Goal: Find specific page/section: Find specific page/section

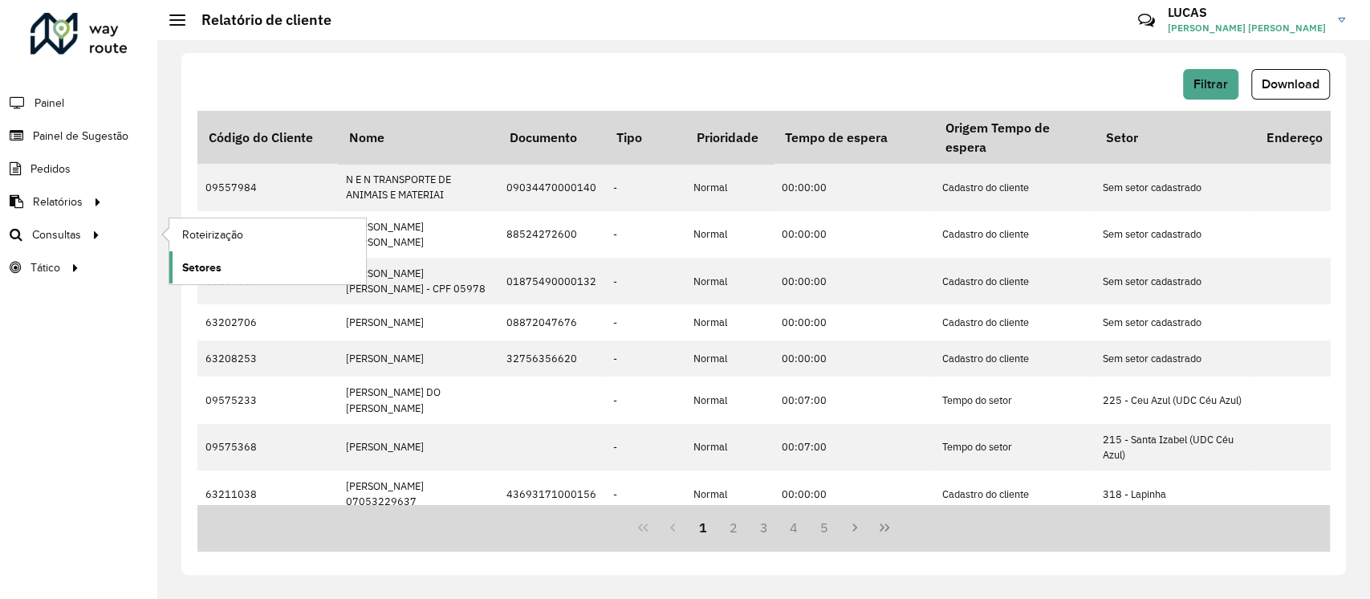
click at [201, 260] on span "Setores" at bounding box center [201, 267] width 39 height 17
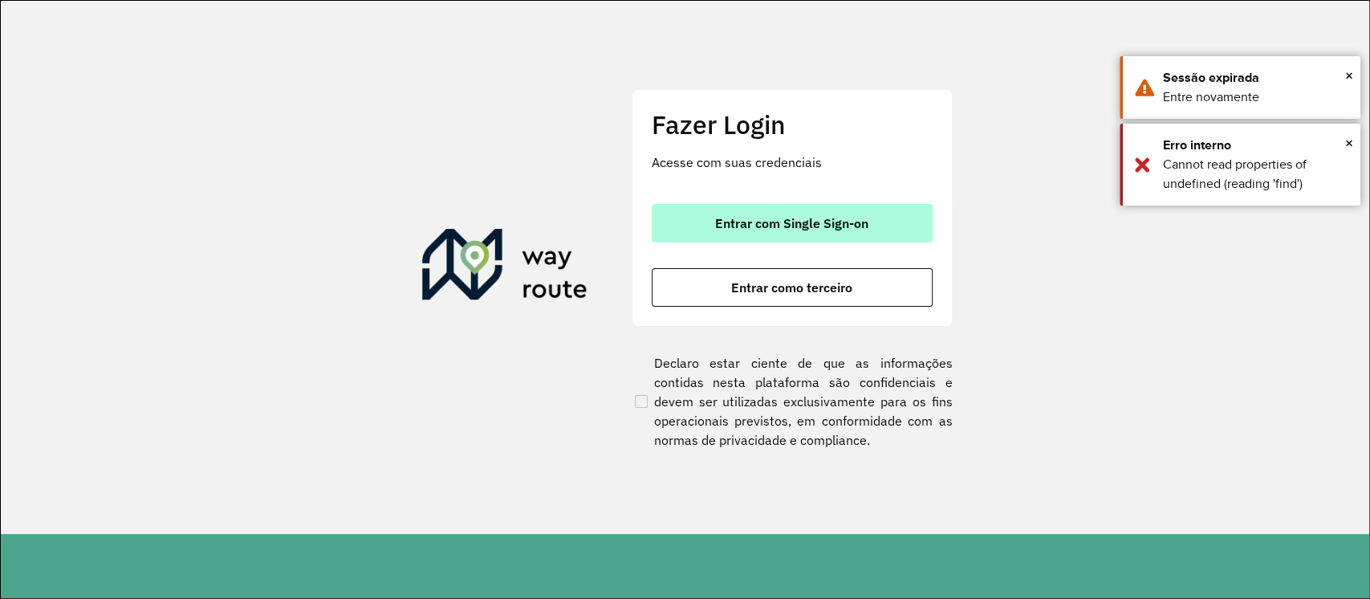
click at [771, 217] on span "Entrar com Single Sign-on" at bounding box center [791, 223] width 153 height 13
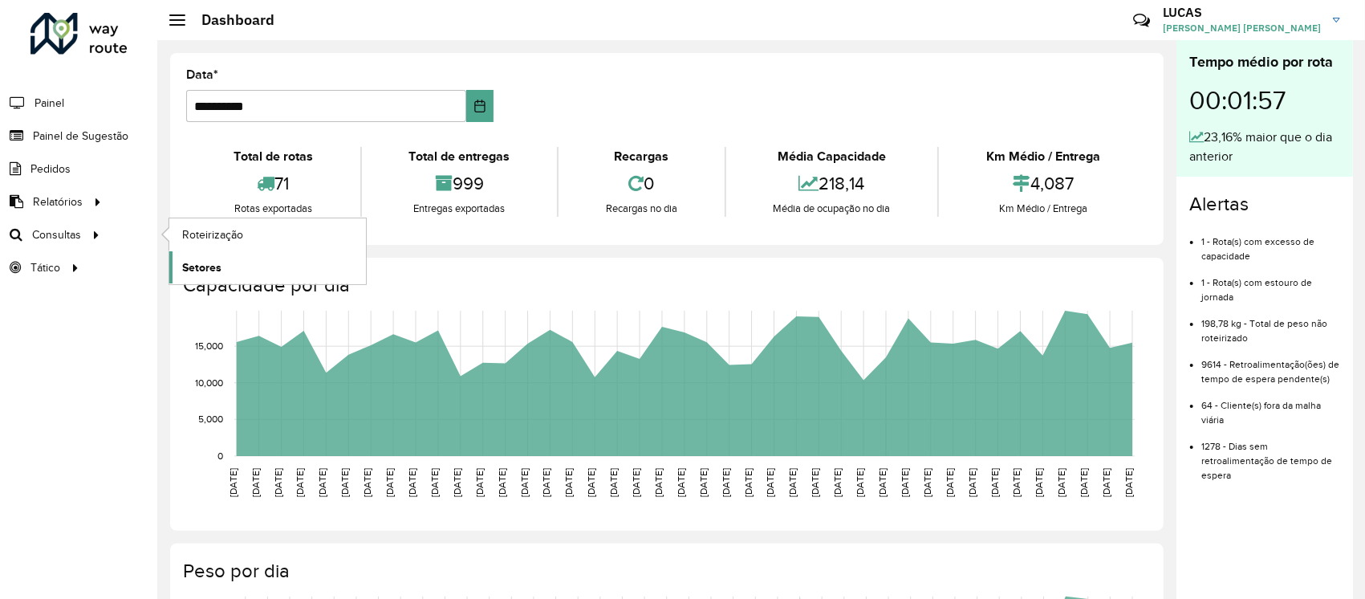
click at [219, 266] on span "Setores" at bounding box center [201, 267] width 39 height 17
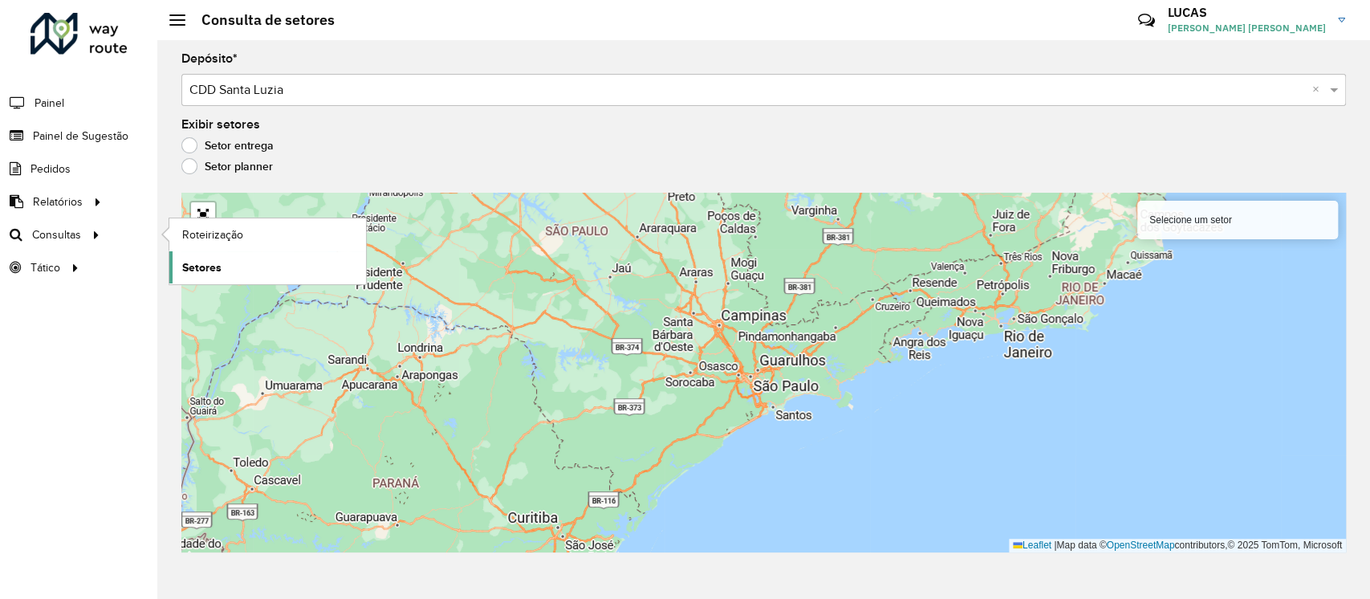
click at [236, 260] on link "Setores" at bounding box center [267, 267] width 197 height 32
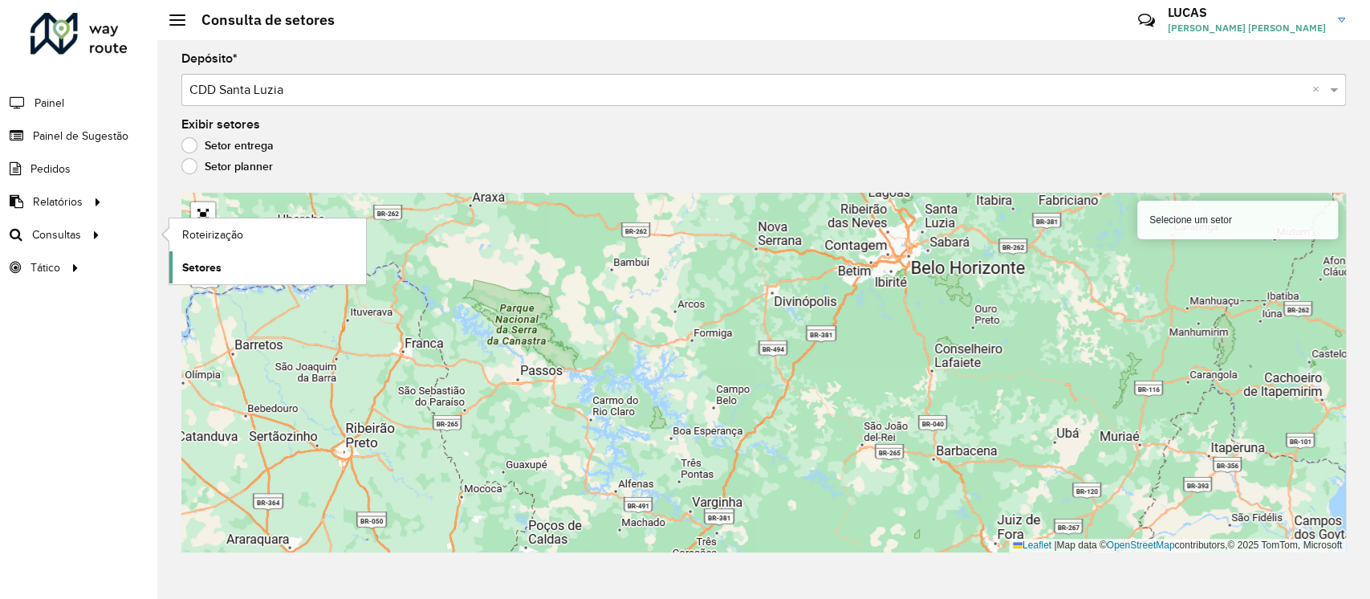
click at [190, 263] on span "Setores" at bounding box center [201, 267] width 39 height 17
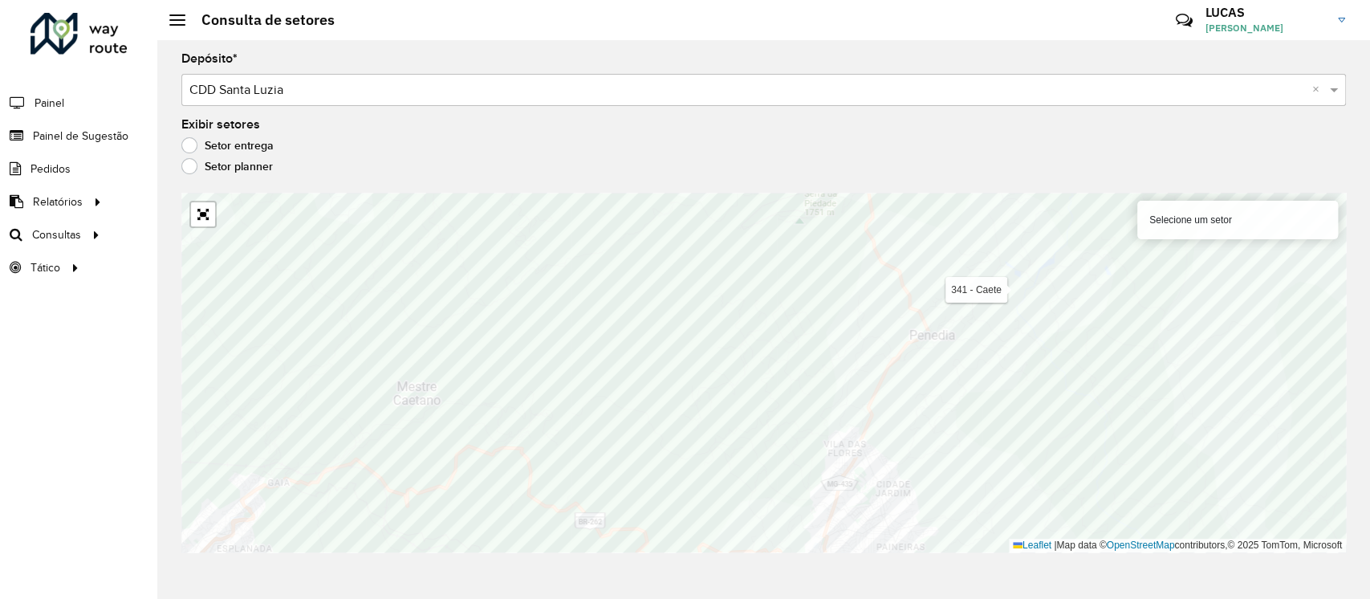
click at [882, 404] on hb-app "Aguarde... Pop-up bloqueado! Seu navegador bloqueou automáticamente a abertura …" at bounding box center [685, 299] width 1370 height 599
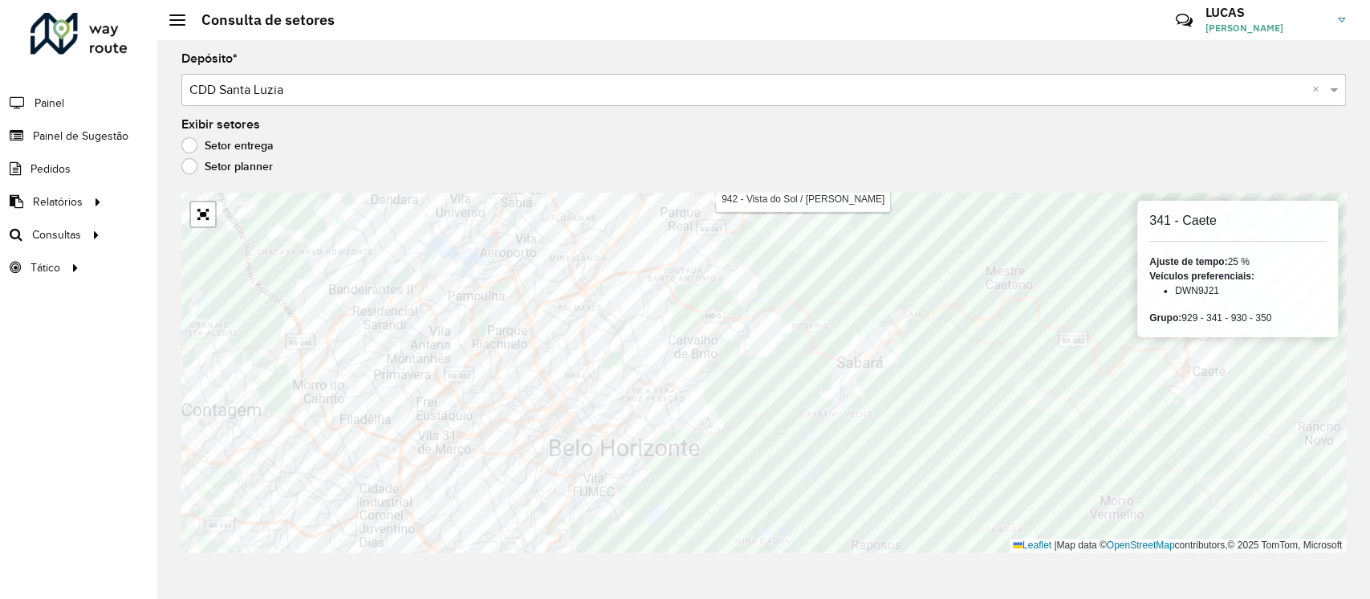
click at [769, 152] on div "Setor entrega" at bounding box center [763, 149] width 1165 height 19
